Goal: Information Seeking & Learning: Learn about a topic

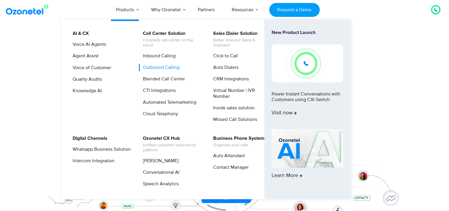
click at [162, 68] on link "Outbound Calling" at bounding box center [159, 67] width 41 height 7
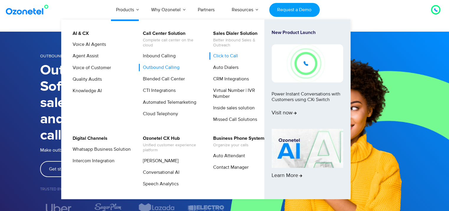
click at [231, 56] on link "Click to Call" at bounding box center [224, 55] width 30 height 7
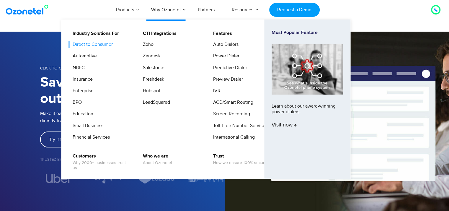
click at [91, 45] on link "Direct to Consumer" at bounding box center [91, 44] width 45 height 7
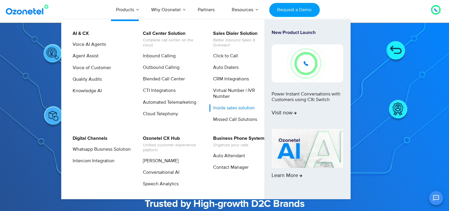
click at [230, 108] on link "Inside sales solution" at bounding box center [232, 107] width 46 height 7
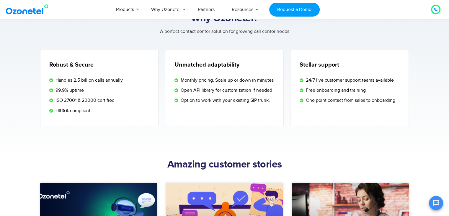
scroll to position [1034, 0]
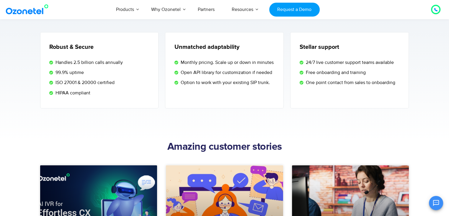
click at [433, 204] on icon "Open chat" at bounding box center [436, 202] width 7 height 7
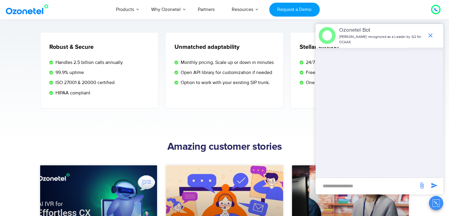
click at [371, 187] on input "new-msg-input" at bounding box center [367, 185] width 97 height 10
type input "**"
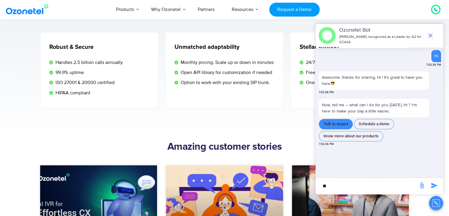
click at [344, 124] on button "Talk to expert" at bounding box center [336, 124] width 34 height 10
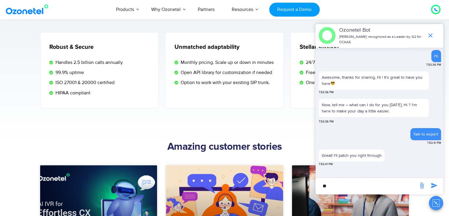
click at [398, 187] on input "**" at bounding box center [367, 185] width 97 height 10
click at [434, 37] on icon "end chat or minimize" at bounding box center [430, 35] width 7 height 7
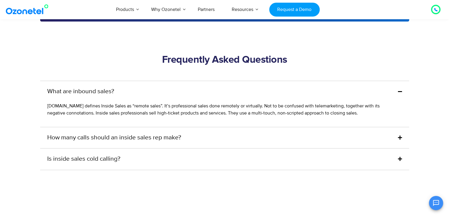
scroll to position [1920, 0]
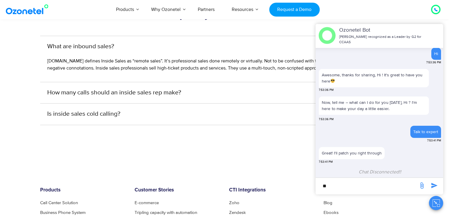
click at [154, 91] on link "How many calls should an inside sales rep make?" at bounding box center [114, 92] width 134 height 9
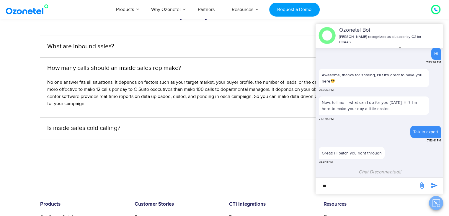
click at [438, 204] on icon "Close chat" at bounding box center [436, 202] width 7 height 7
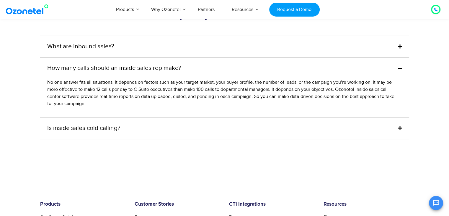
click at [118, 127] on link "Is inside sales cold calling?" at bounding box center [83, 127] width 73 height 9
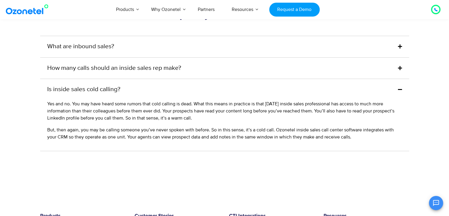
click at [437, 9] on icon at bounding box center [436, 10] width 4 height 4
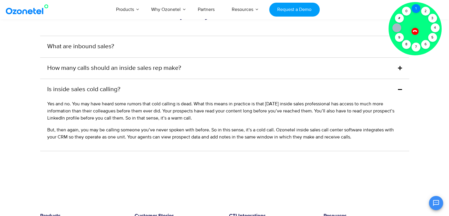
click at [417, 10] on div "1" at bounding box center [416, 8] width 9 height 9
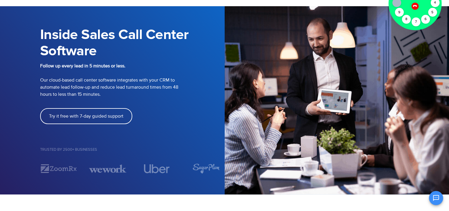
scroll to position [0, 0]
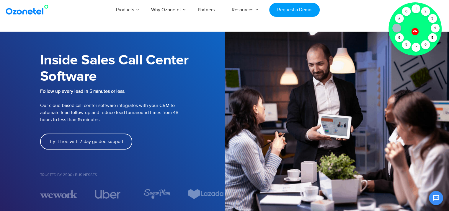
click at [415, 31] on icon at bounding box center [415, 31] width 4 height 4
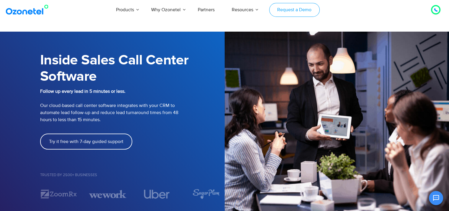
click at [285, 13] on link "Request a Demo" at bounding box center [294, 10] width 51 height 14
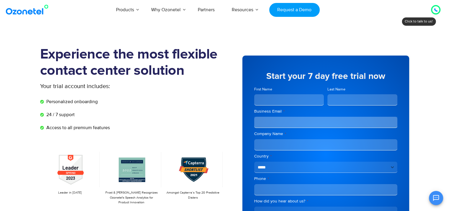
click at [30, 13] on img at bounding box center [28, 9] width 48 height 11
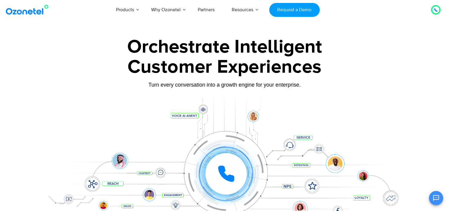
click at [436, 11] on icon at bounding box center [436, 10] width 3 height 3
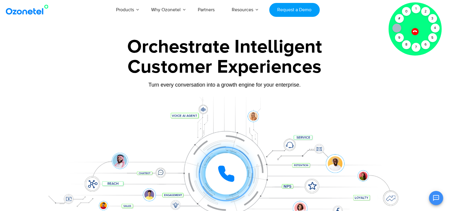
click at [416, 31] on icon at bounding box center [415, 31] width 4 height 4
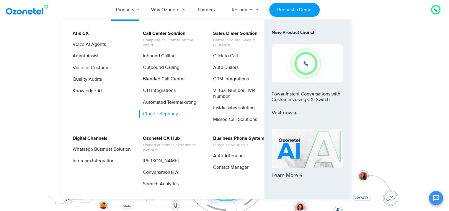
click at [165, 114] on link "Cloud Telephony" at bounding box center [159, 113] width 40 height 7
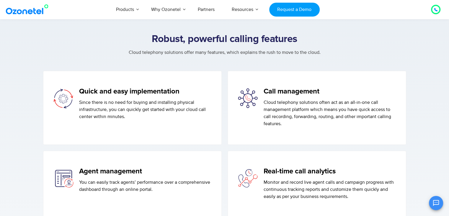
scroll to position [738, 0]
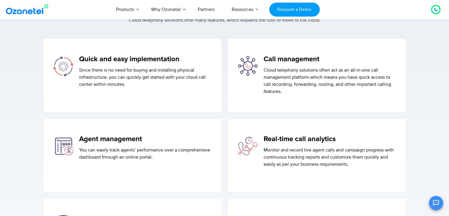
click at [162, 156] on p "You can easily track agents’ performance over a comprehensive dashboard through…" at bounding box center [145, 153] width 133 height 14
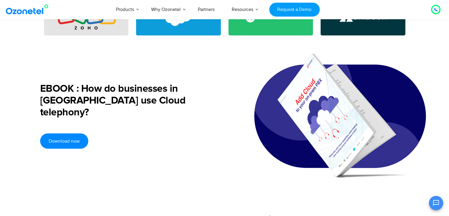
scroll to position [1447, 0]
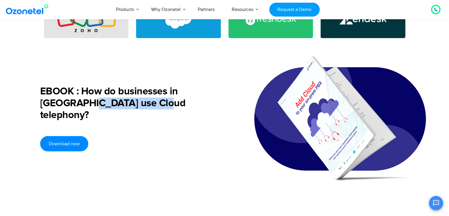
drag, startPoint x: 46, startPoint y: 116, endPoint x: 112, endPoint y: 115, distance: 66.2
click at [112, 115] on h2 "EBOOK : How do businesses in [GEOGRAPHIC_DATA] use Cloud telephony?" at bounding box center [138, 103] width 196 height 35
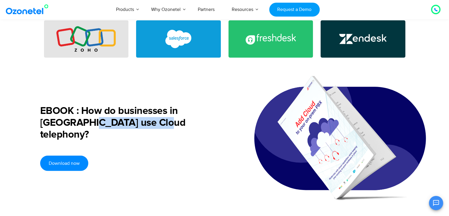
scroll to position [1418, 0]
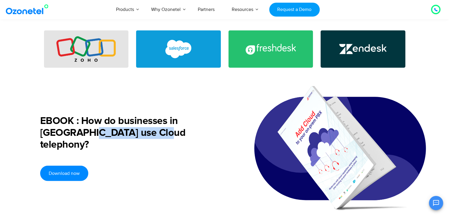
drag, startPoint x: 109, startPoint y: 116, endPoint x: 94, endPoint y: 146, distance: 33.3
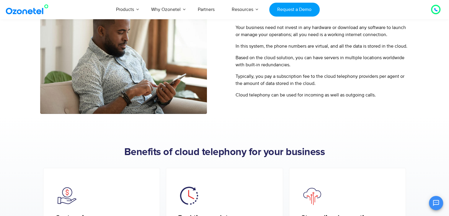
scroll to position [295, 0]
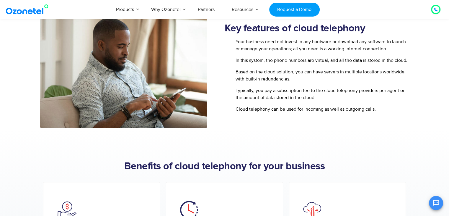
click at [25, 13] on img at bounding box center [28, 9] width 48 height 11
